Goal: Find specific page/section: Find specific page/section

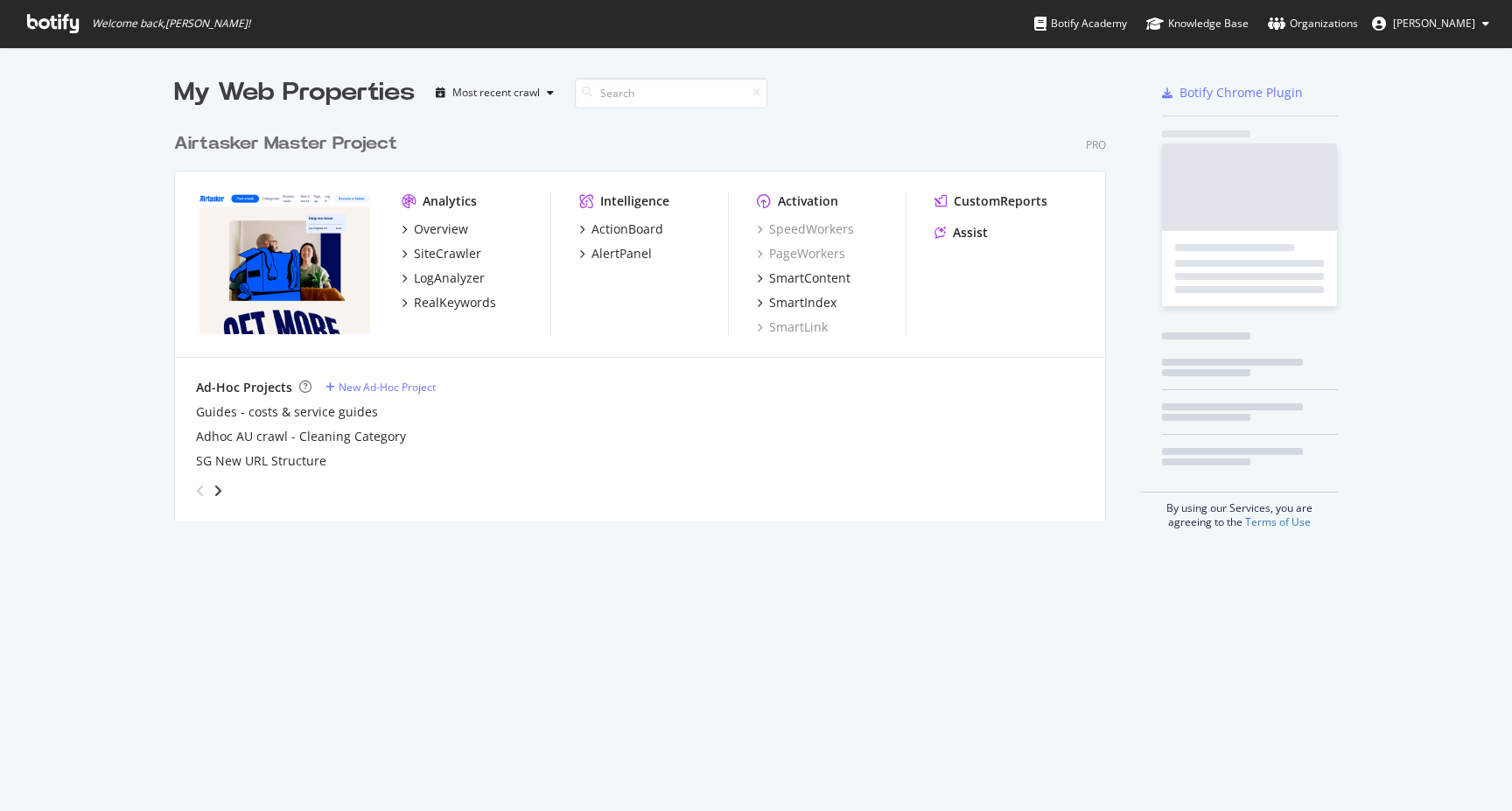
scroll to position [412, 946]
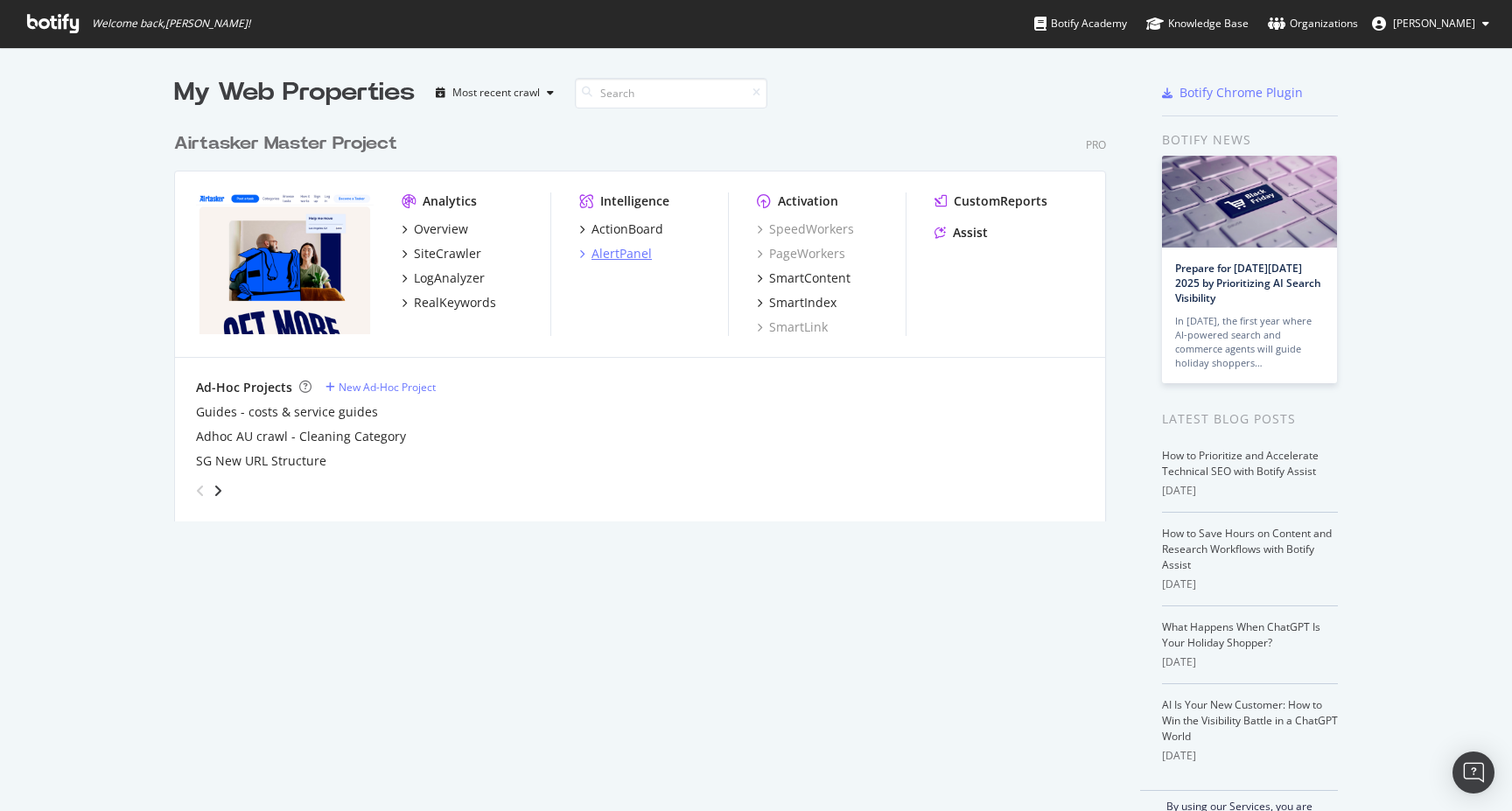
click at [641, 258] on div "AlertPanel" at bounding box center [621, 253] width 60 height 18
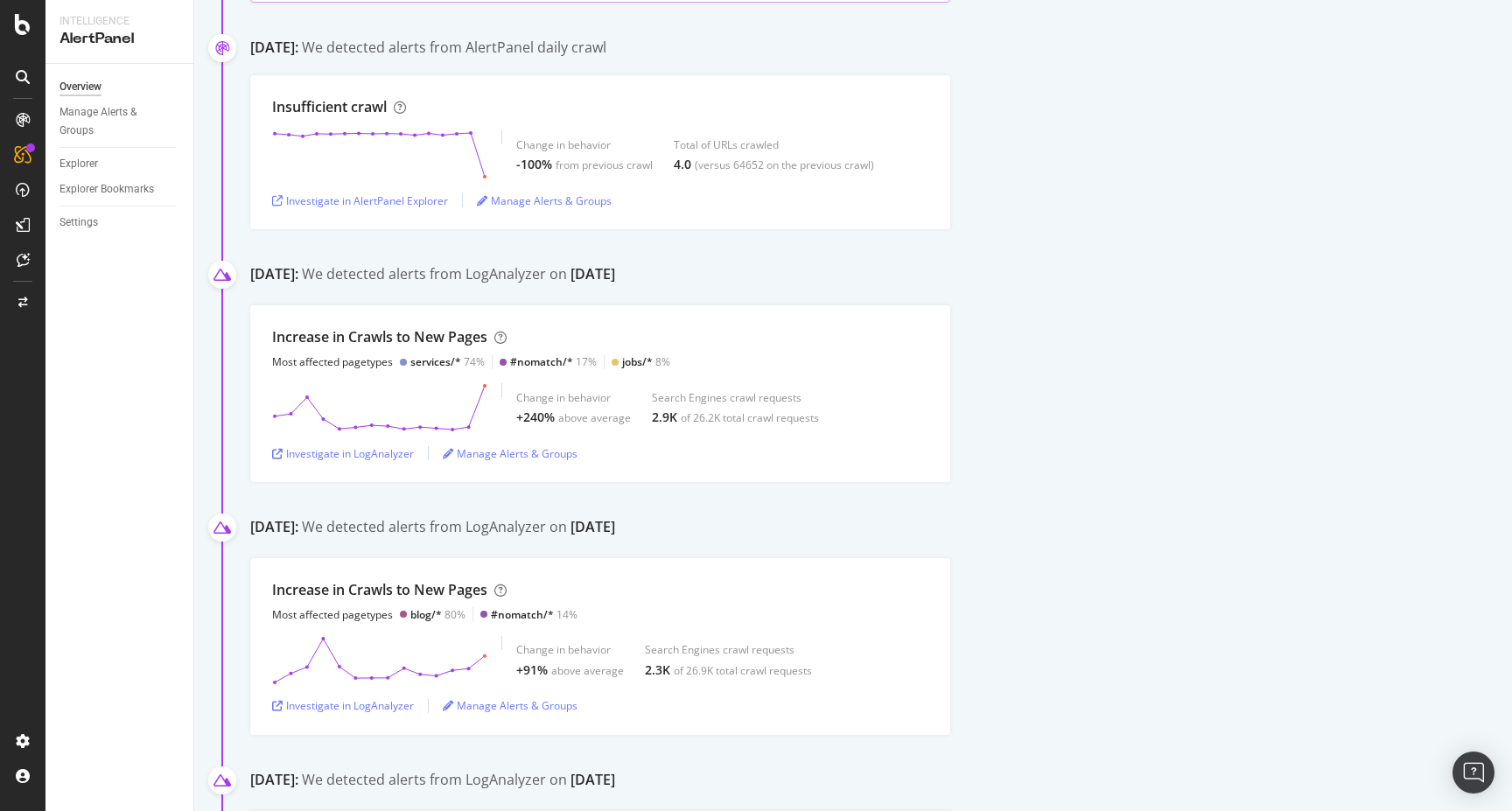
scroll to position [2974, 0]
